Goal: Transaction & Acquisition: Purchase product/service

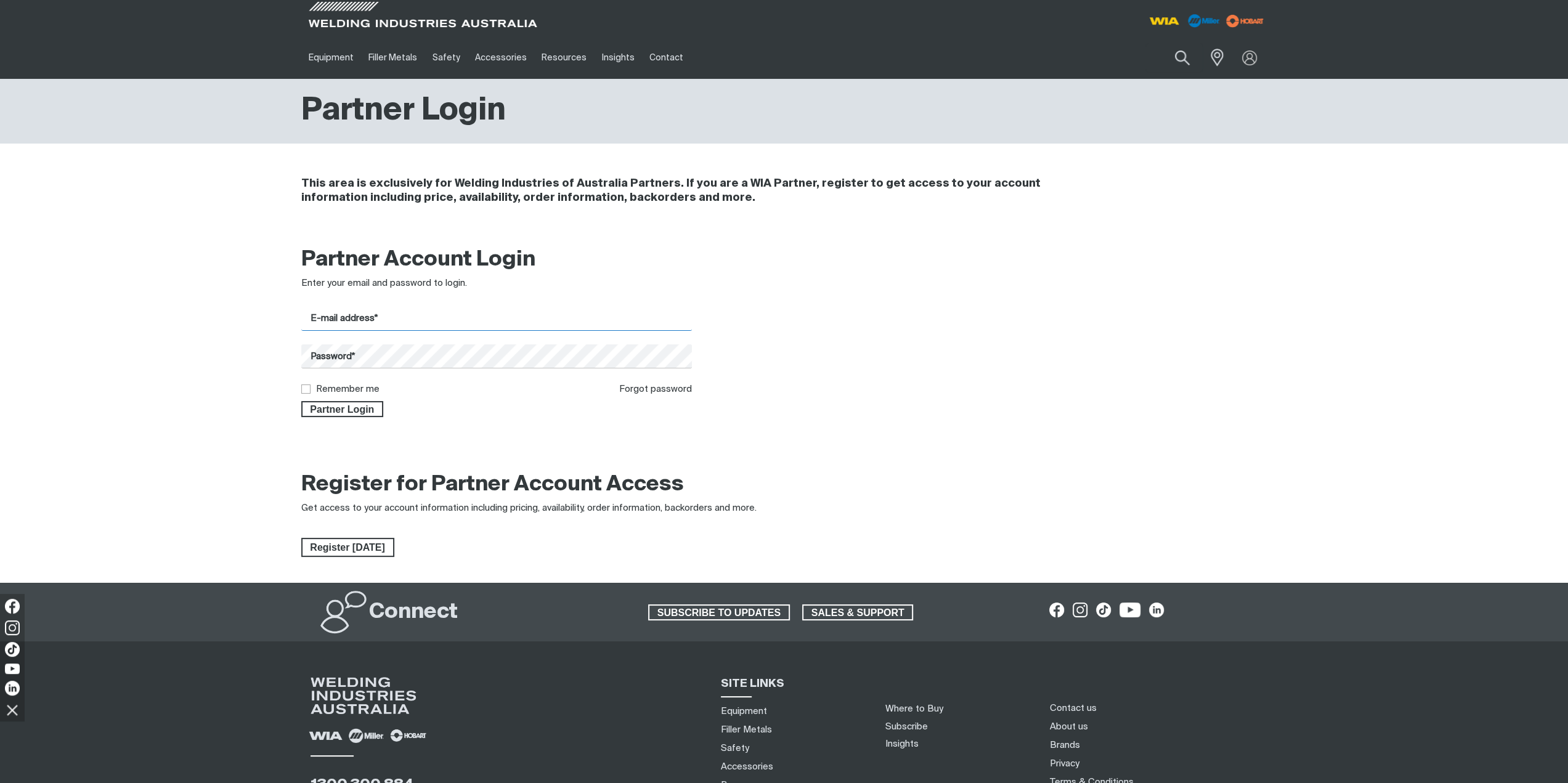
type input "[EMAIL_ADDRESS][DOMAIN_NAME]"
click at [305, 393] on input "Remember me" at bounding box center [304, 388] width 8 height 8
checkbox input "true"
click at [375, 410] on span "Partner Login" at bounding box center [343, 409] width 80 height 16
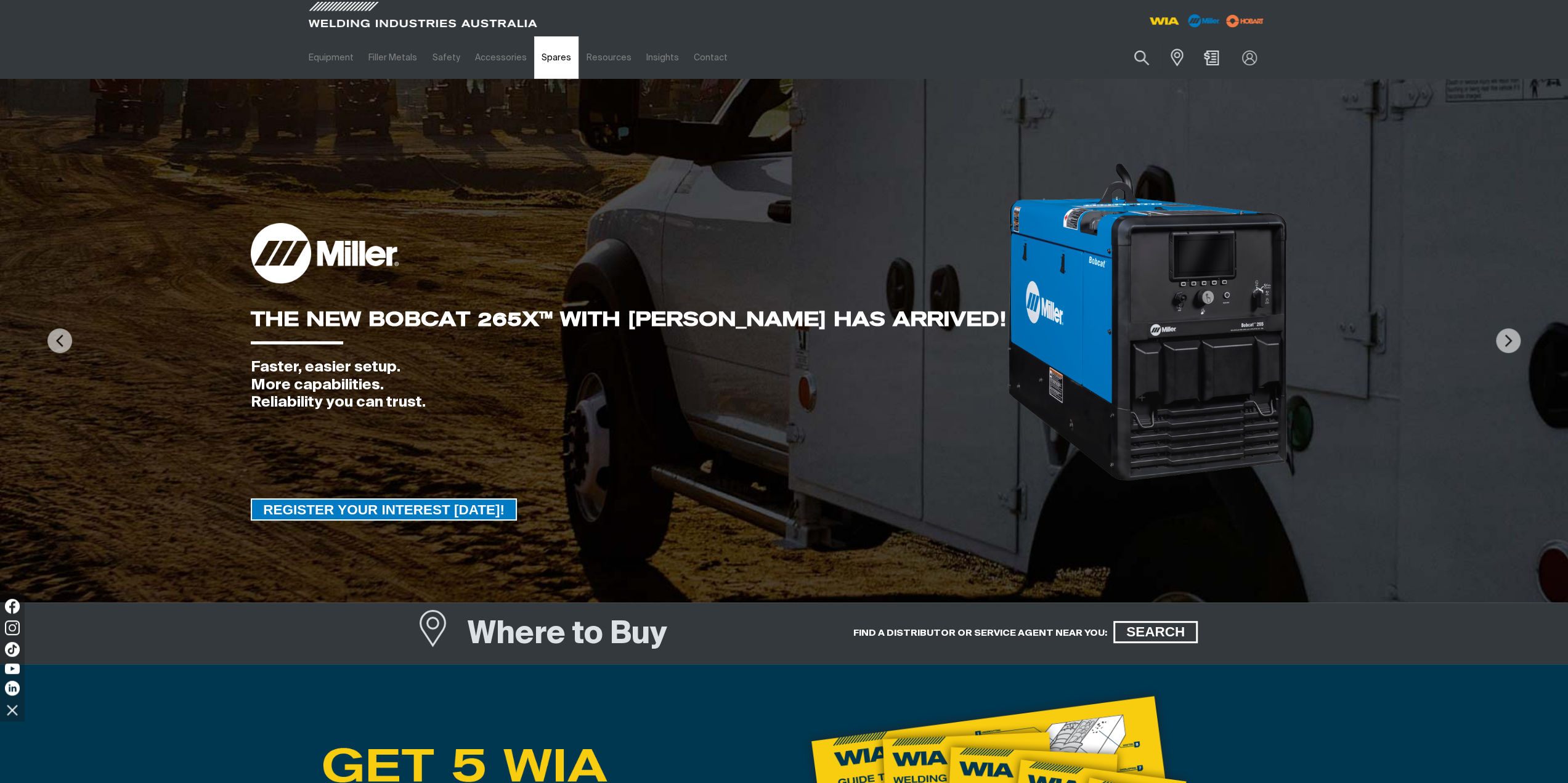
click at [552, 56] on link "Spares" at bounding box center [556, 58] width 44 height 42
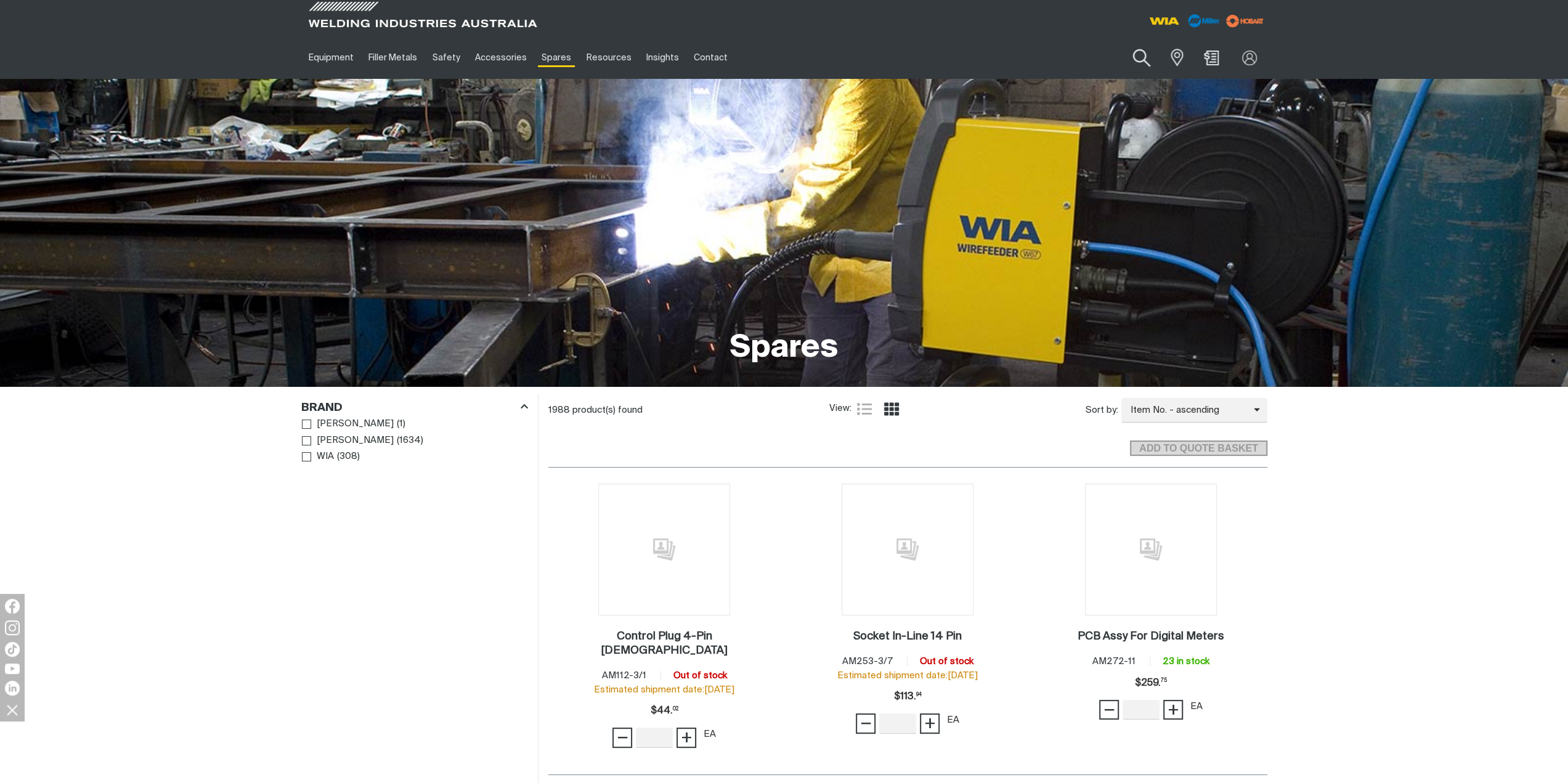
click at [1142, 58] on button "Search products" at bounding box center [1141, 58] width 50 height 35
click at [1031, 59] on input "Search" at bounding box center [1067, 58] width 190 height 28
click at [1120, 43] on button "Search products" at bounding box center [1141, 58] width 42 height 29
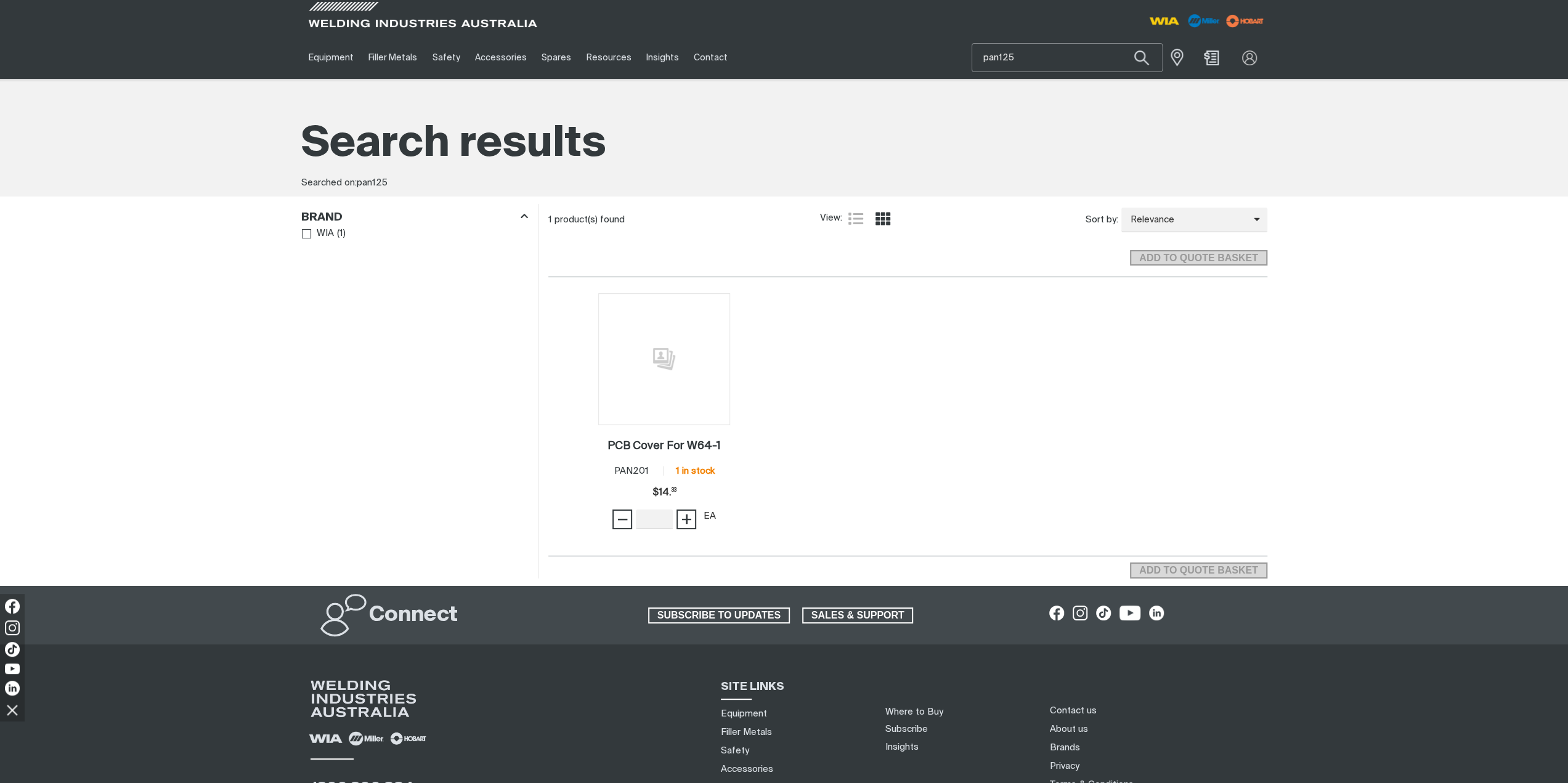
click at [1001, 53] on input "pan125" at bounding box center [1067, 58] width 190 height 28
type input "PAN125"
click at [1145, 52] on button "Search products" at bounding box center [1141, 58] width 50 height 35
click at [625, 527] on span "−" at bounding box center [622, 519] width 12 height 21
type input "1"
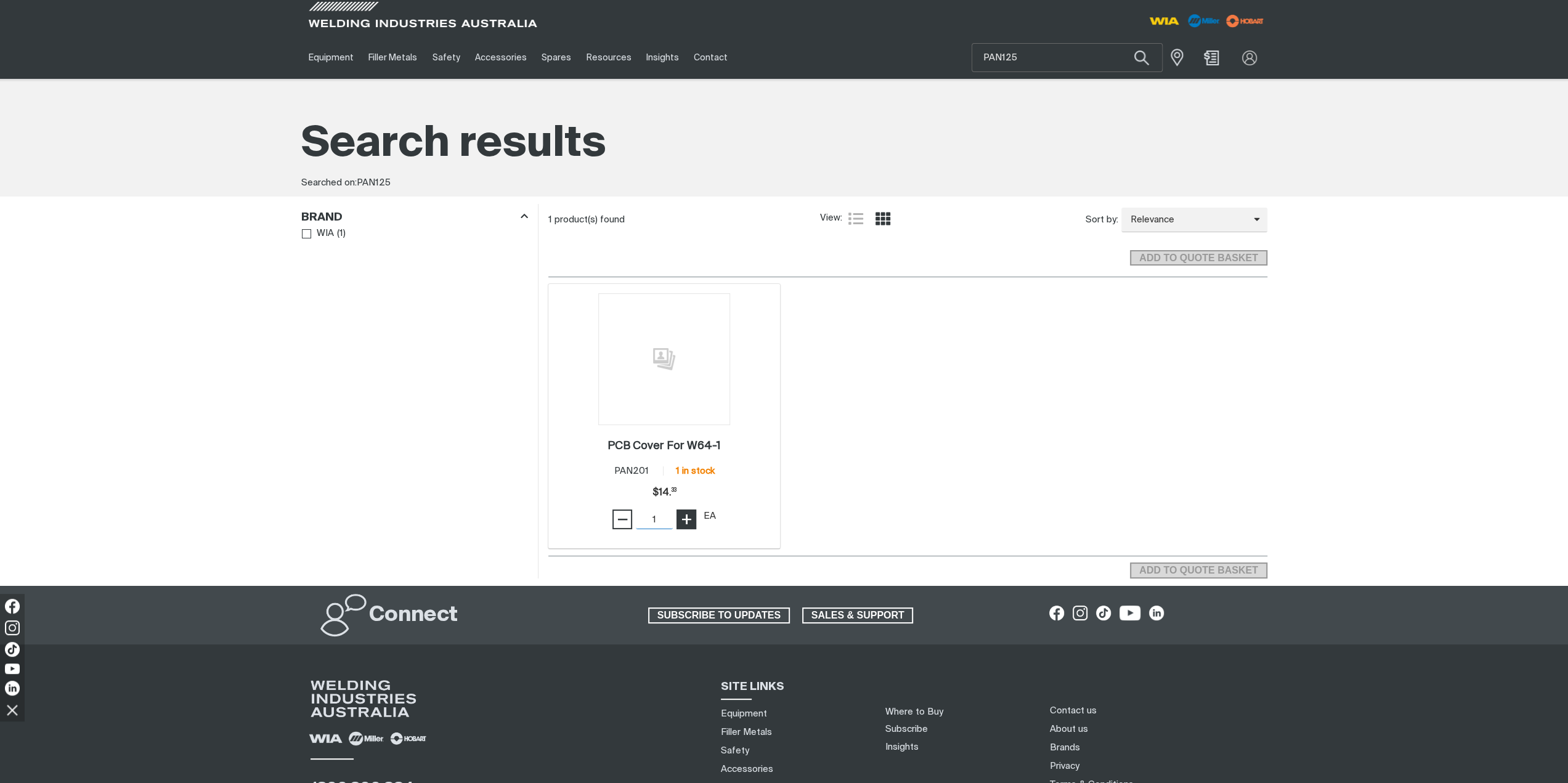
click at [689, 523] on span "+" at bounding box center [687, 519] width 12 height 21
click at [620, 518] on span "−" at bounding box center [622, 519] width 12 height 21
click at [1141, 58] on button "Search products" at bounding box center [1141, 58] width 50 height 35
drag, startPoint x: 1073, startPoint y: 58, endPoint x: 929, endPoint y: 58, distance: 144.0
click at [929, 58] on div "Equipment Stick Welders TIG Welders MIG Welders Multi-Process Welders Engine Dr…" at bounding box center [784, 58] width 966 height 42
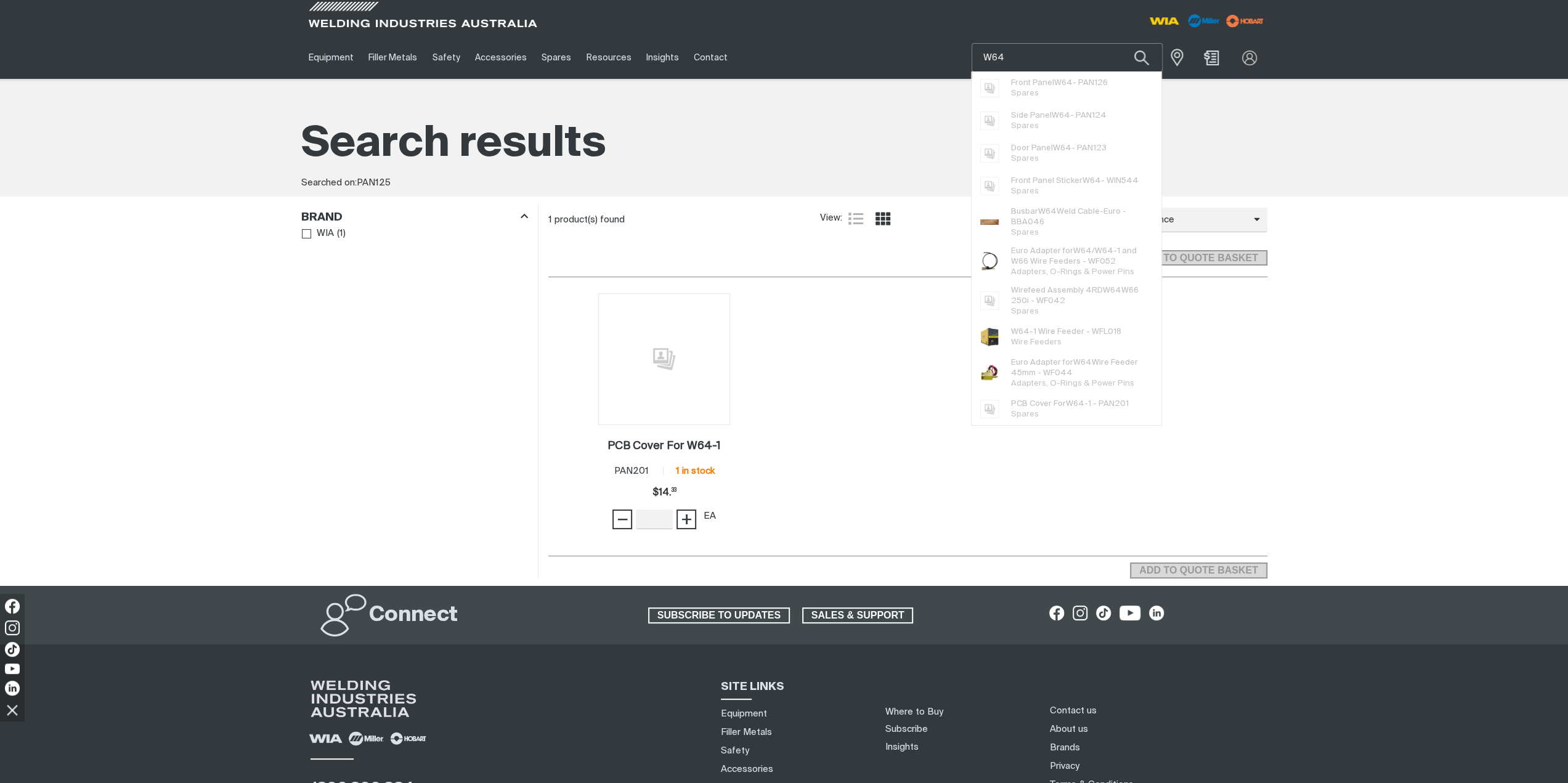
type input "W64"
click at [1120, 43] on button "Search products" at bounding box center [1141, 58] width 42 height 29
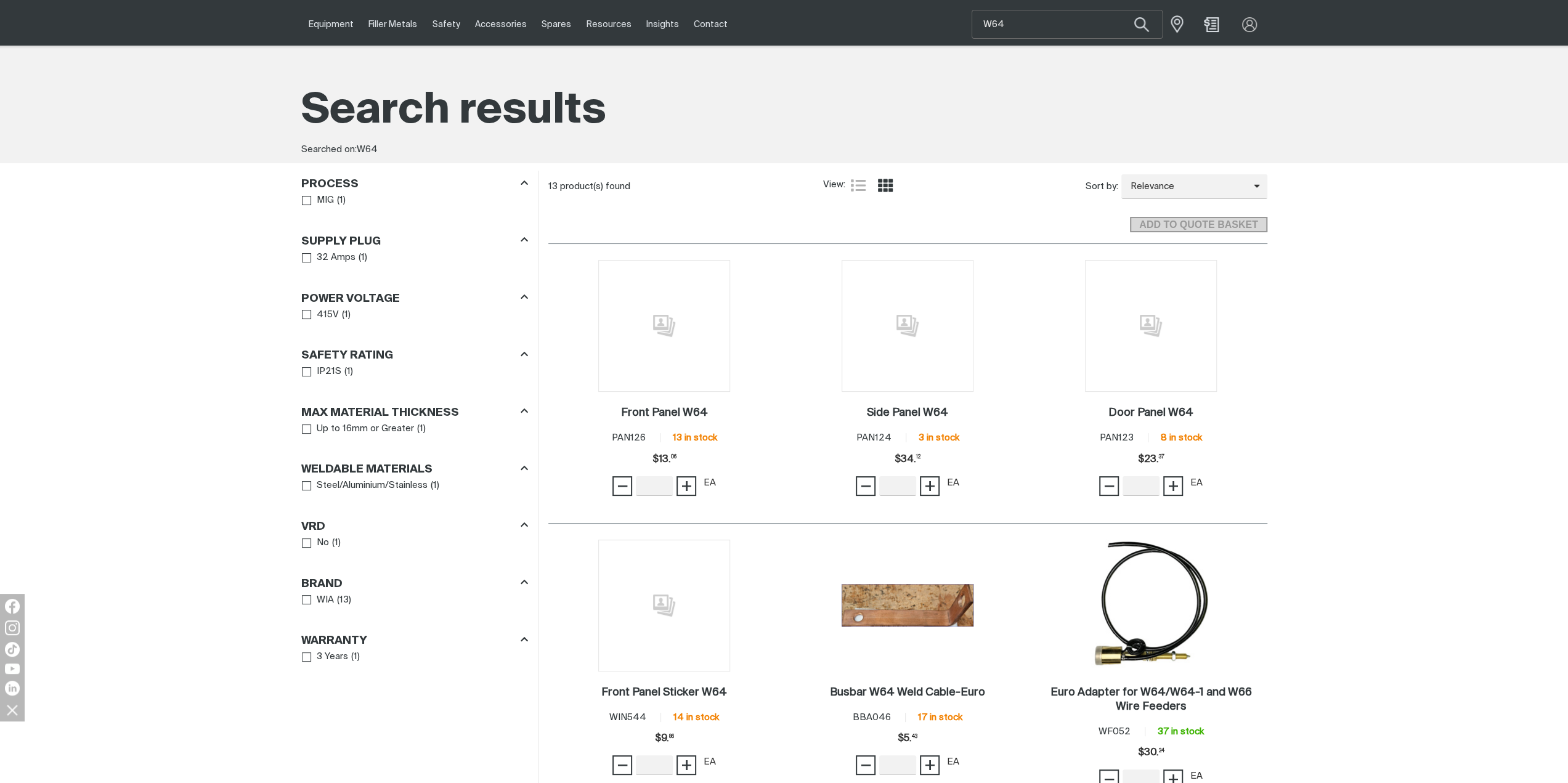
scroll to position [123, 0]
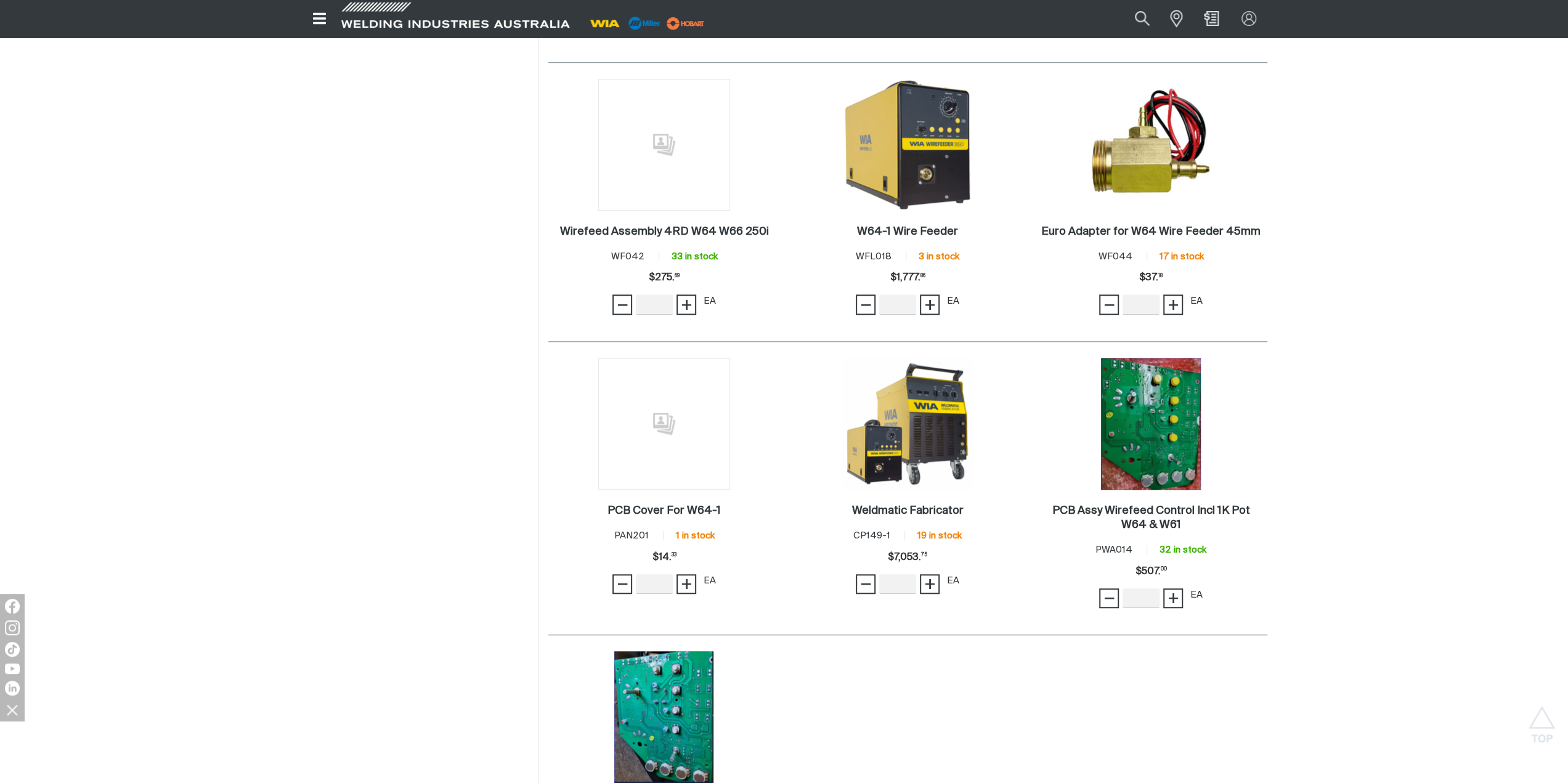
scroll to position [801, 0]
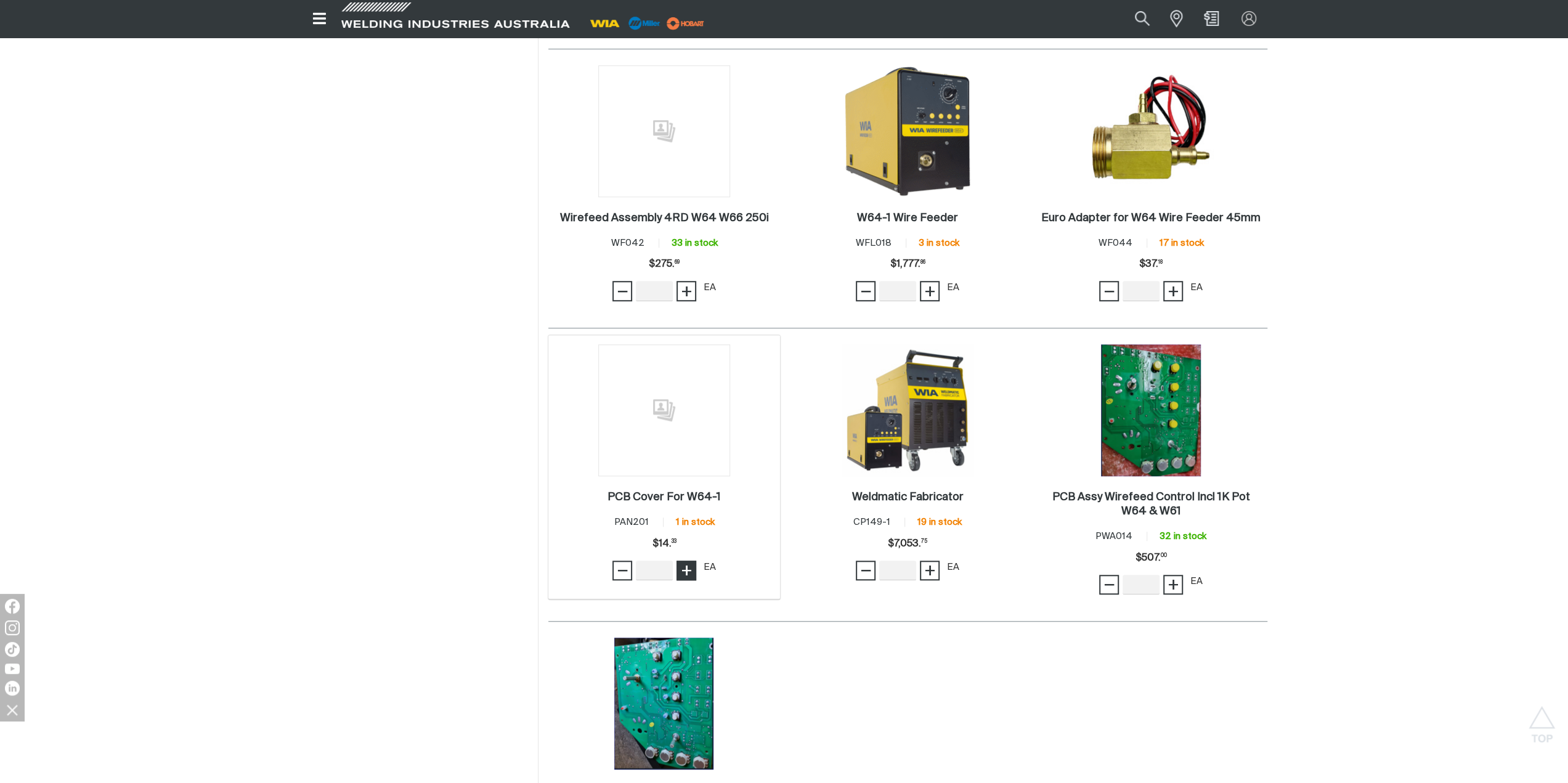
type input "1"
click at [689, 567] on span "+" at bounding box center [687, 570] width 12 height 21
click at [1162, 761] on span "ADD TO QUOTE BASKET" at bounding box center [1198, 767] width 134 height 16
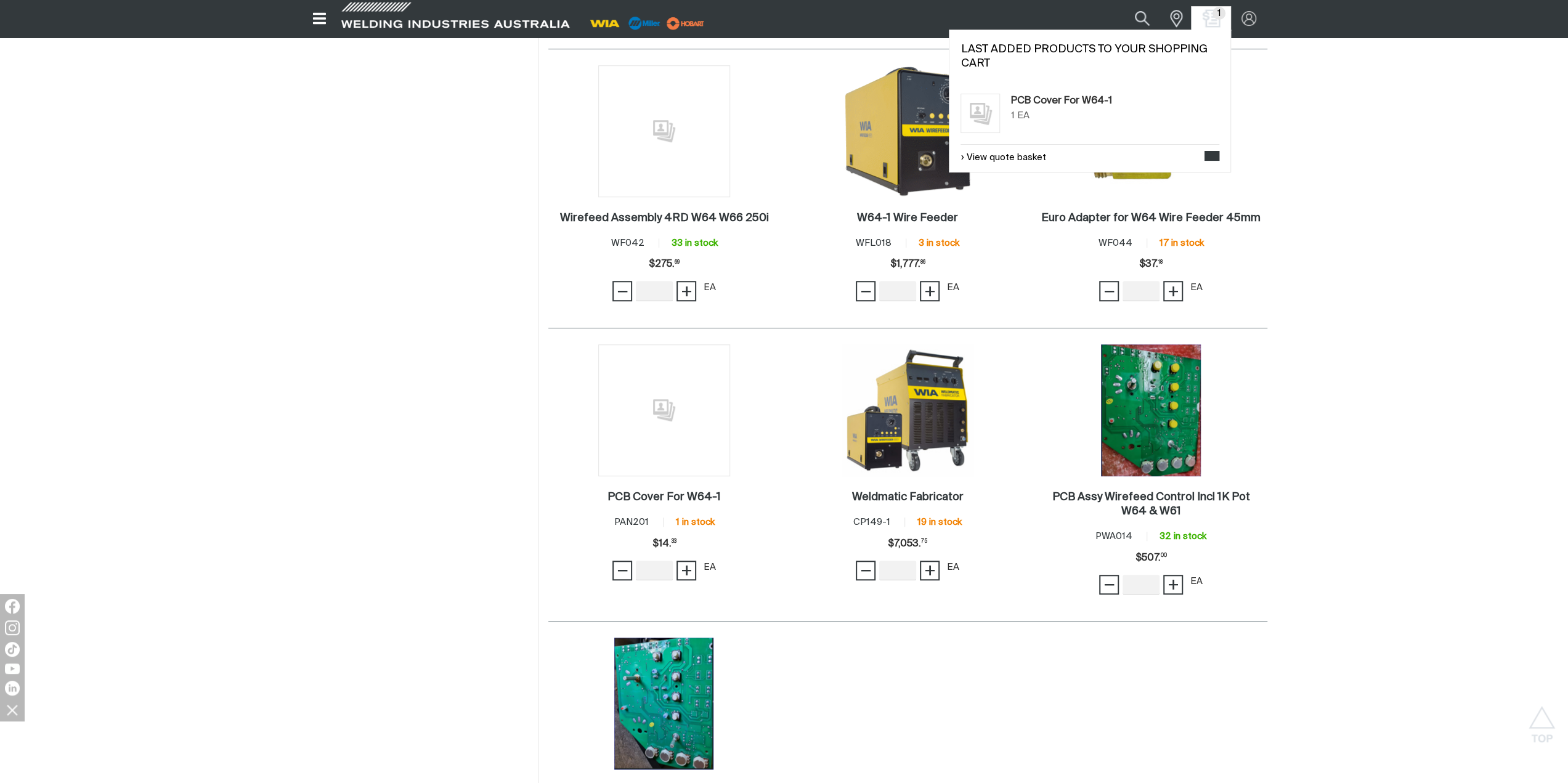
click at [1206, 15] on img "Shopping cart (1 product(s))" at bounding box center [1210, 19] width 18 height 18
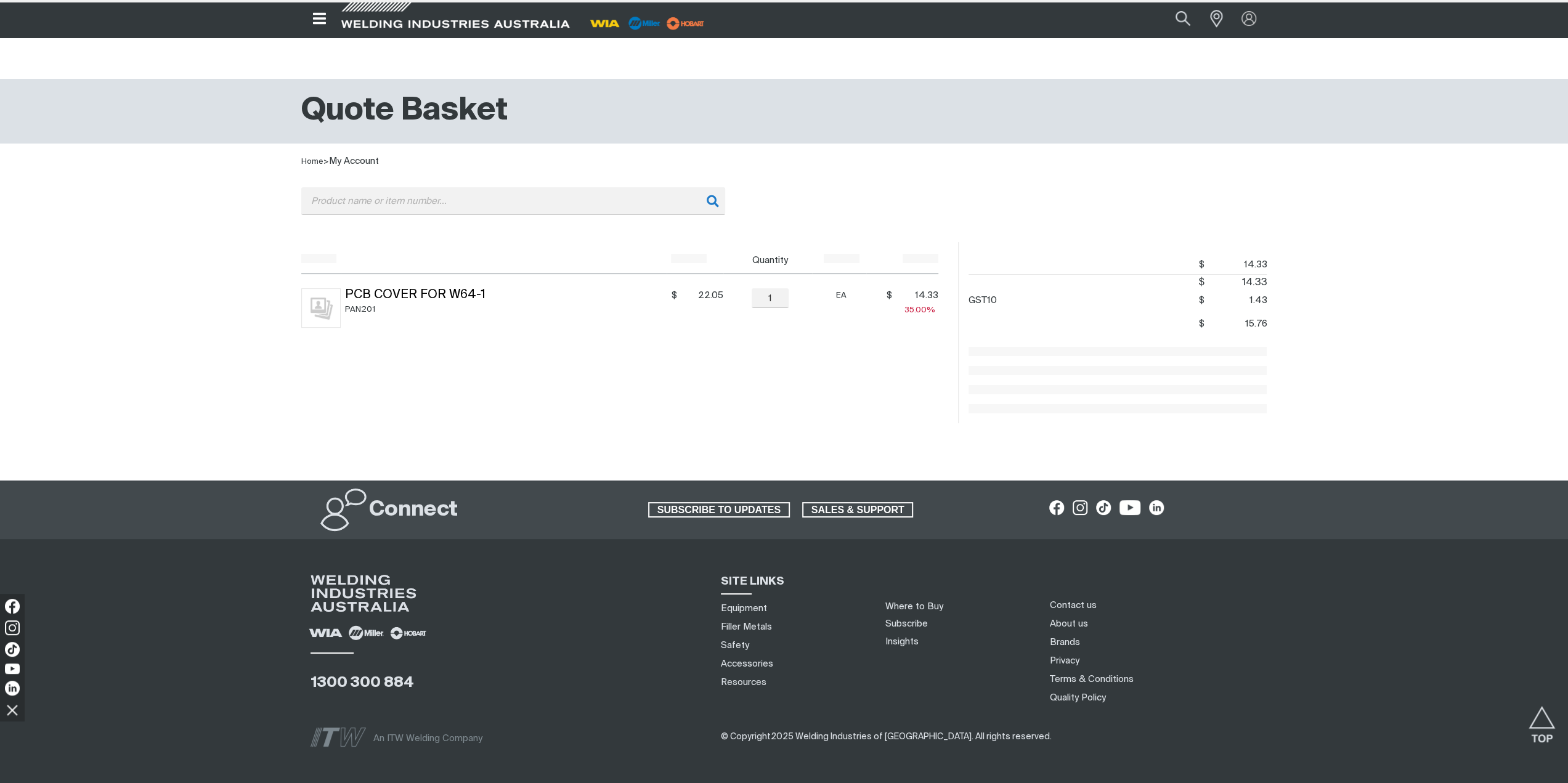
click at [1097, 100] on div "Quote Basket" at bounding box center [784, 111] width 966 height 40
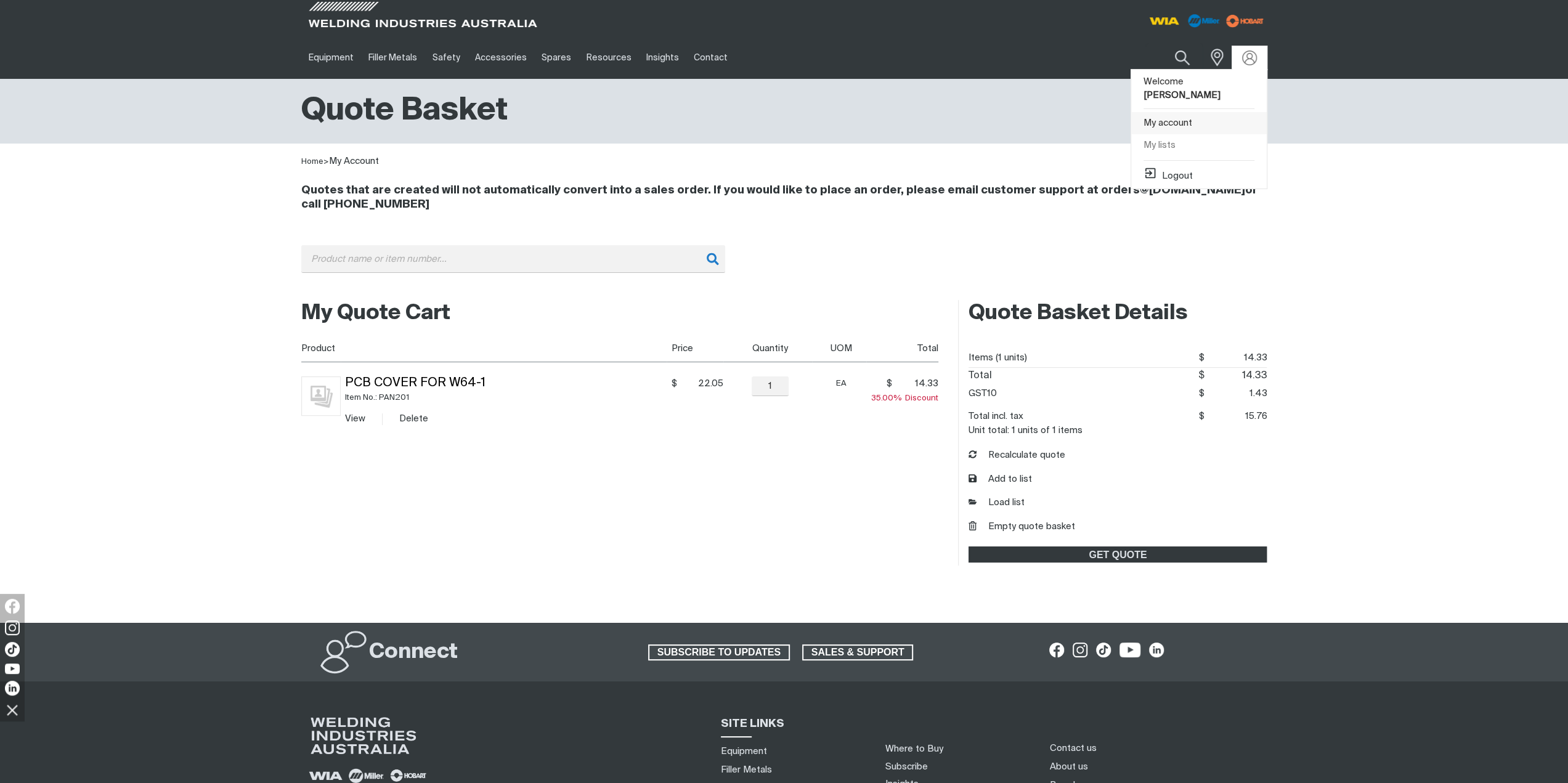
click at [1203, 112] on link "My account" at bounding box center [1199, 123] width 136 height 23
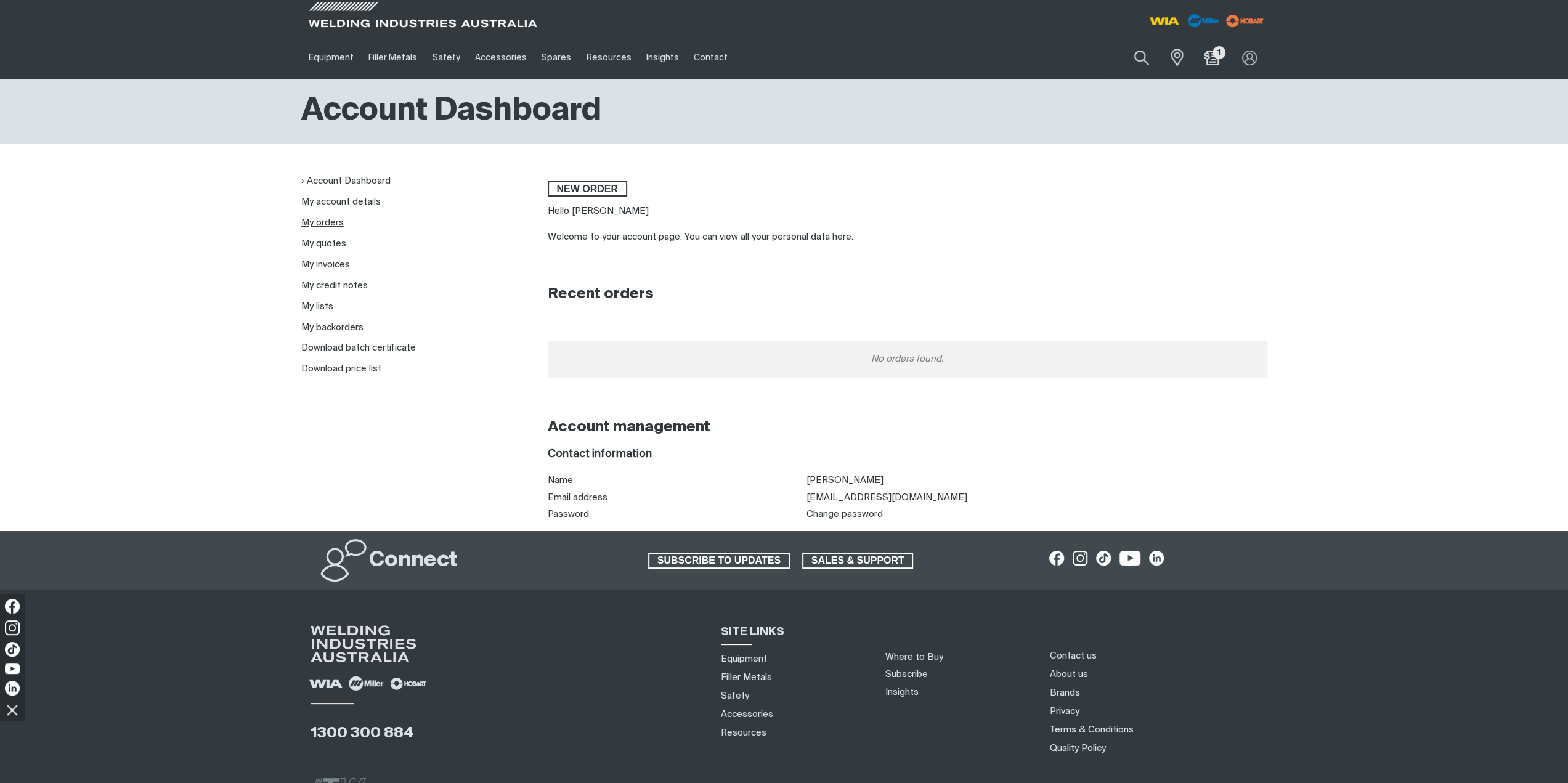
click at [318, 219] on link "My orders" at bounding box center [322, 222] width 42 height 9
